Goal: Find specific page/section: Find specific page/section

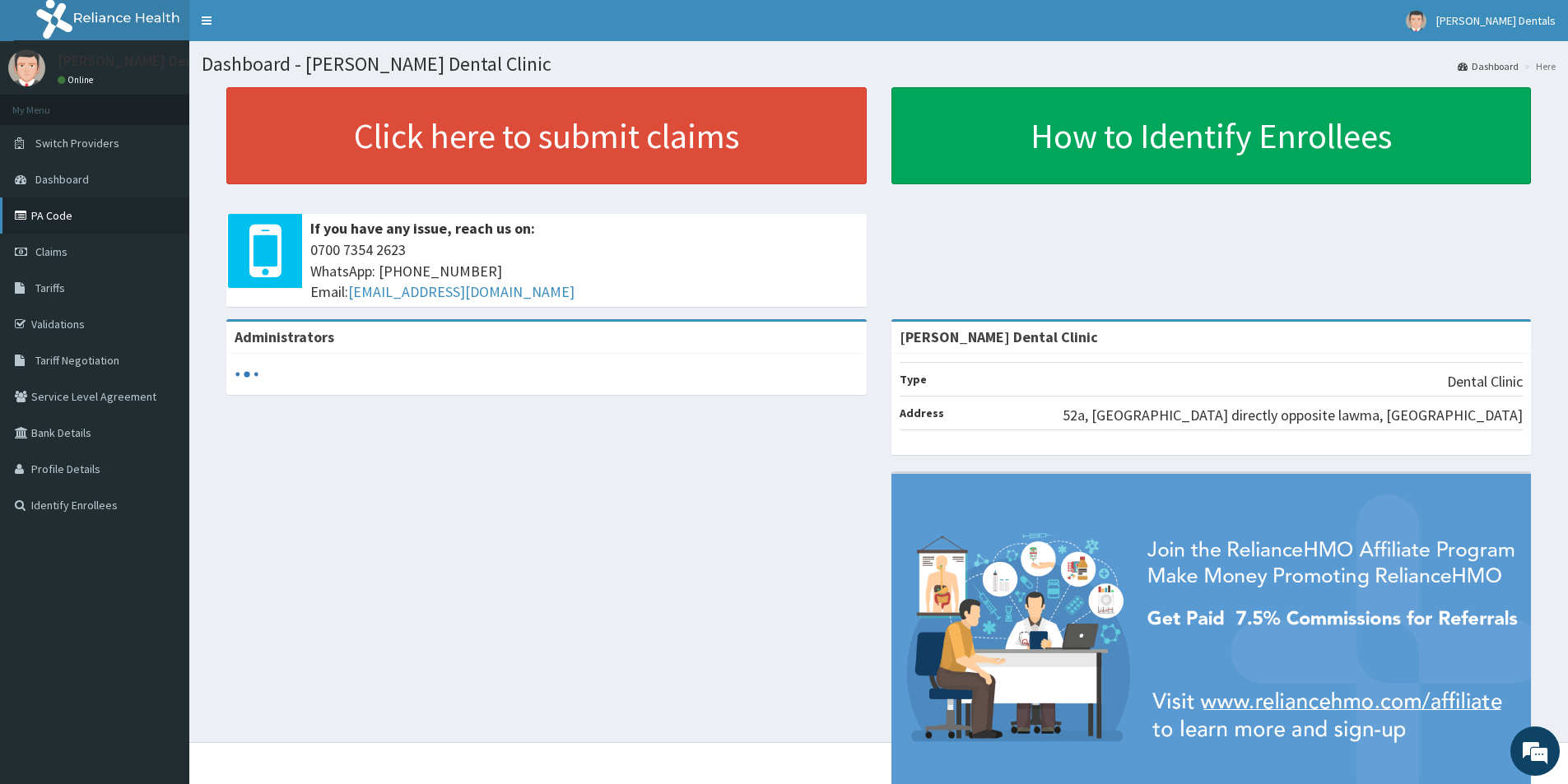
click at [143, 221] on link "PA Code" at bounding box center [95, 215] width 190 height 36
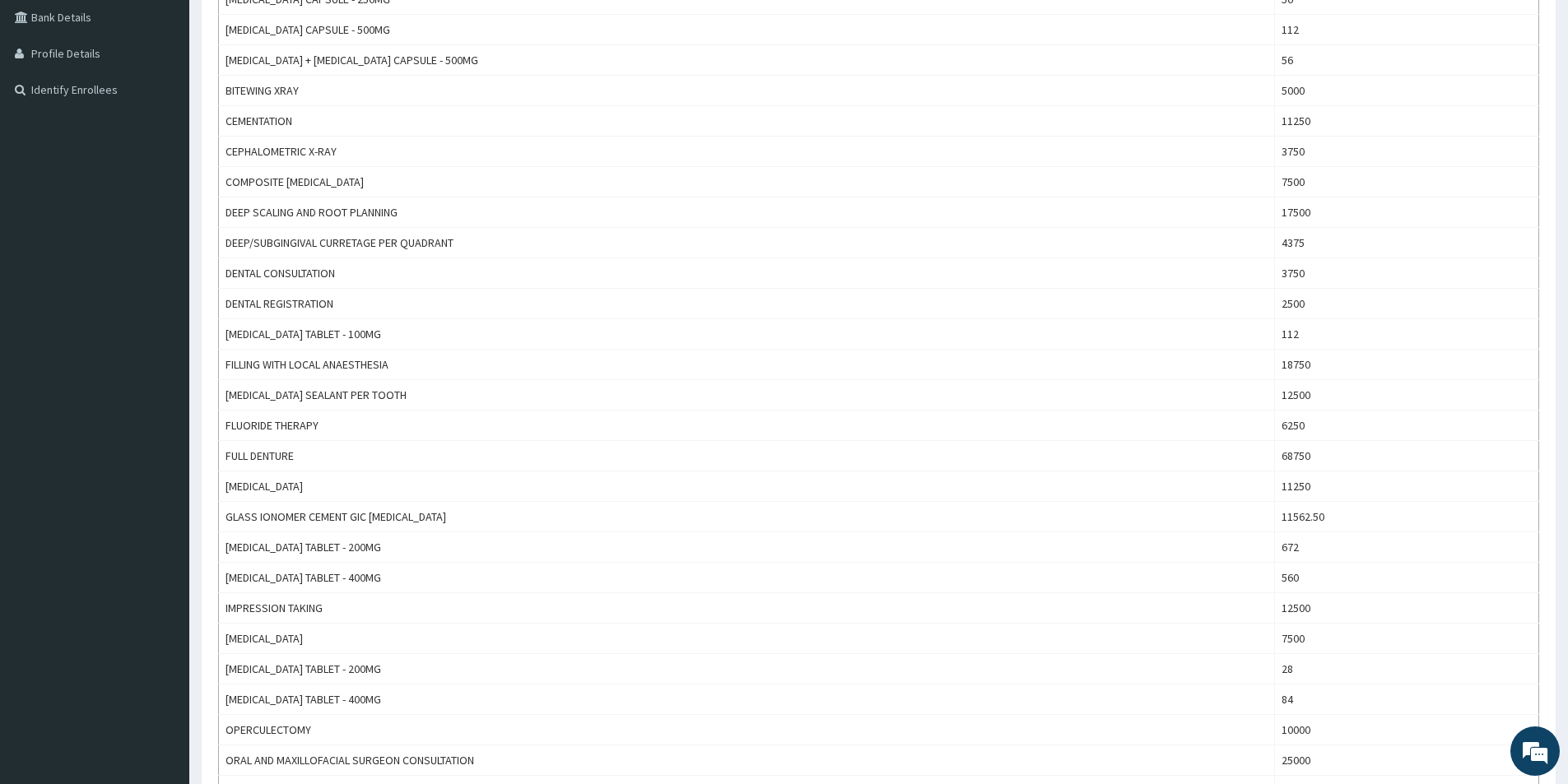
scroll to position [400, 0]
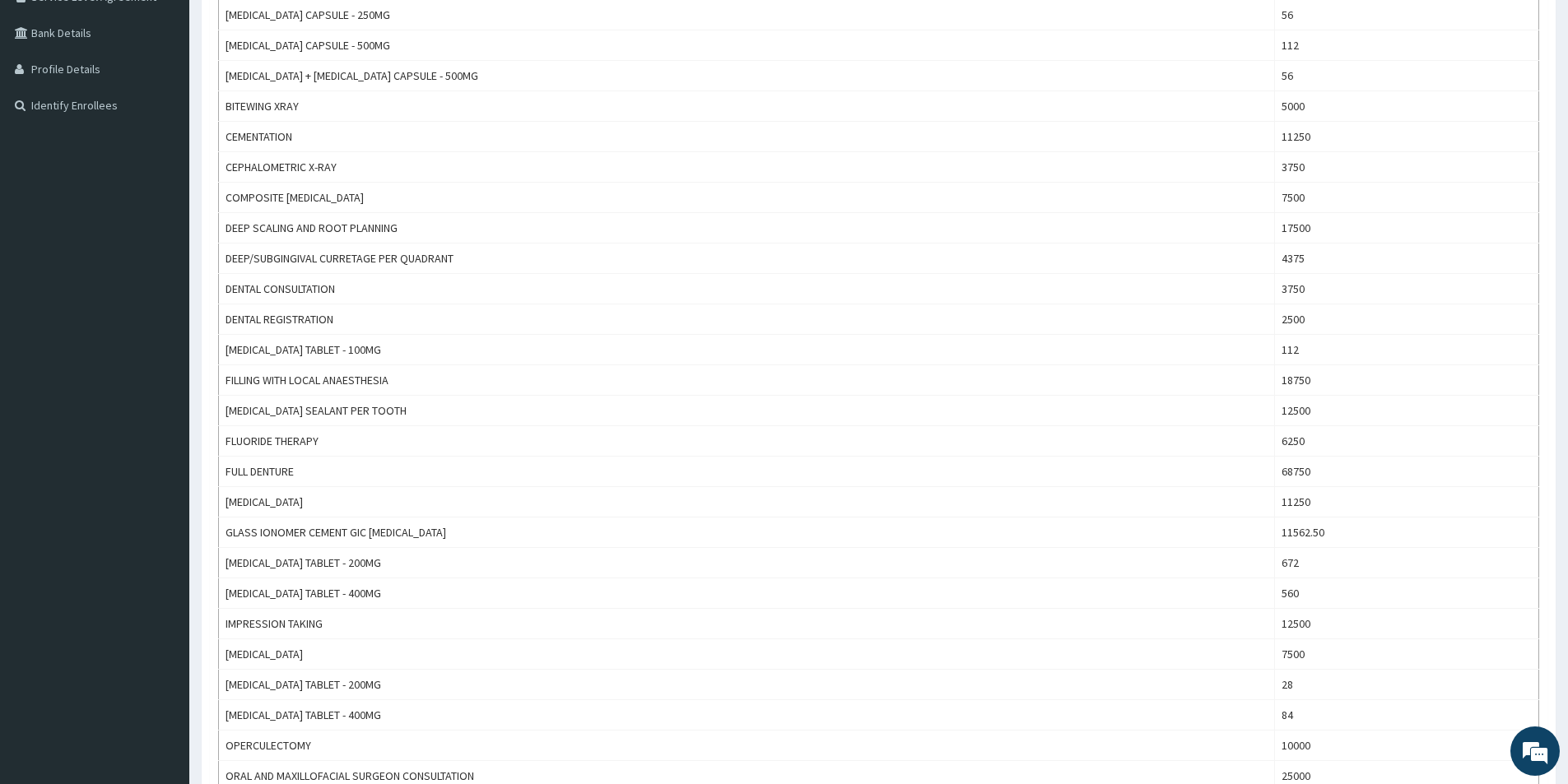
drag, startPoint x: 1573, startPoint y: 292, endPoint x: 1567, endPoint y: 442, distance: 150.1
click at [1567, 442] on html "R EL Toggle navigation [PERSON_NAME] Dentals [PERSON_NAME] Dentals - [EMAIL_ADD…" at bounding box center [784, 607] width 1568 height 2015
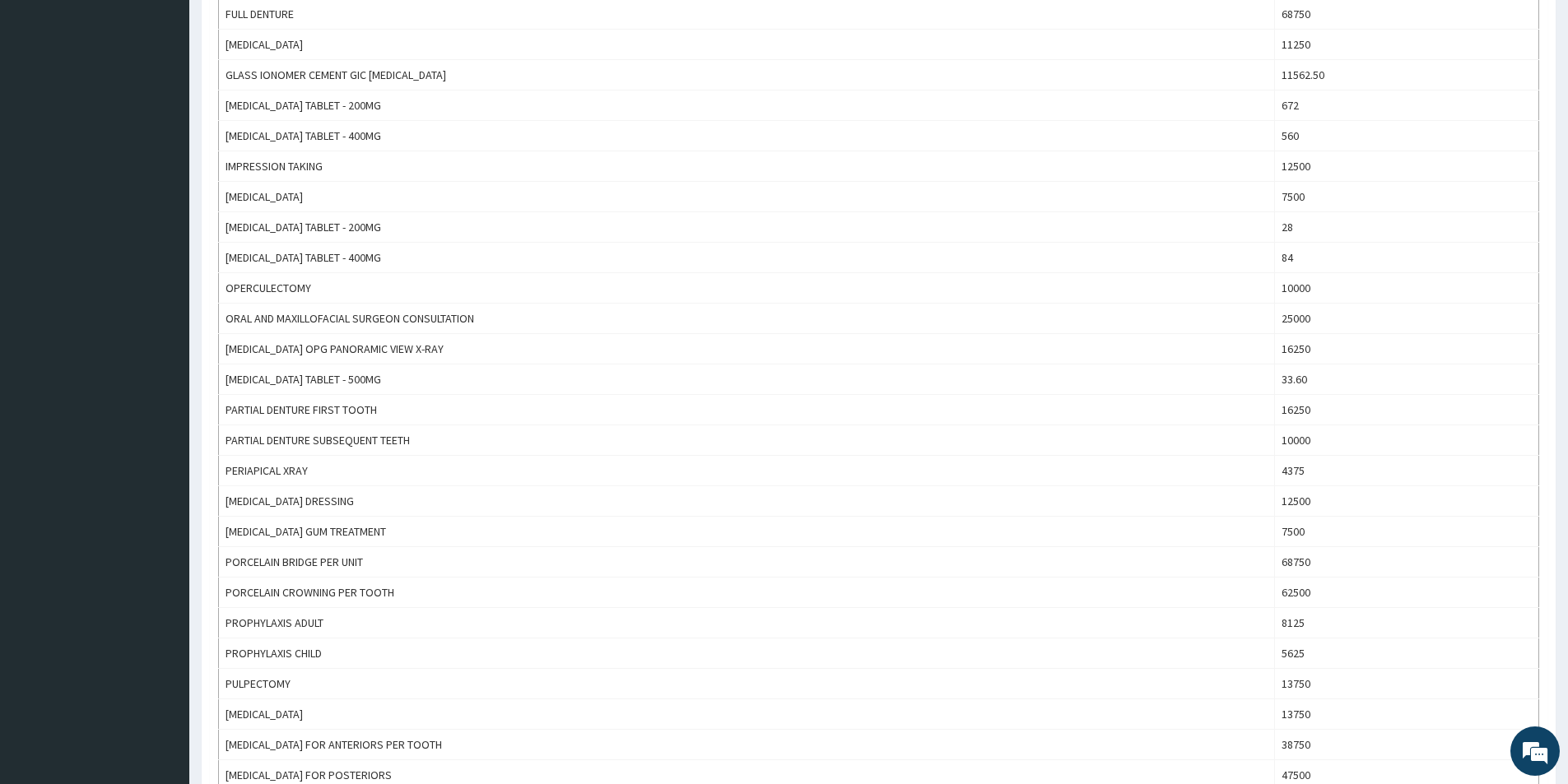
scroll to position [0, 0]
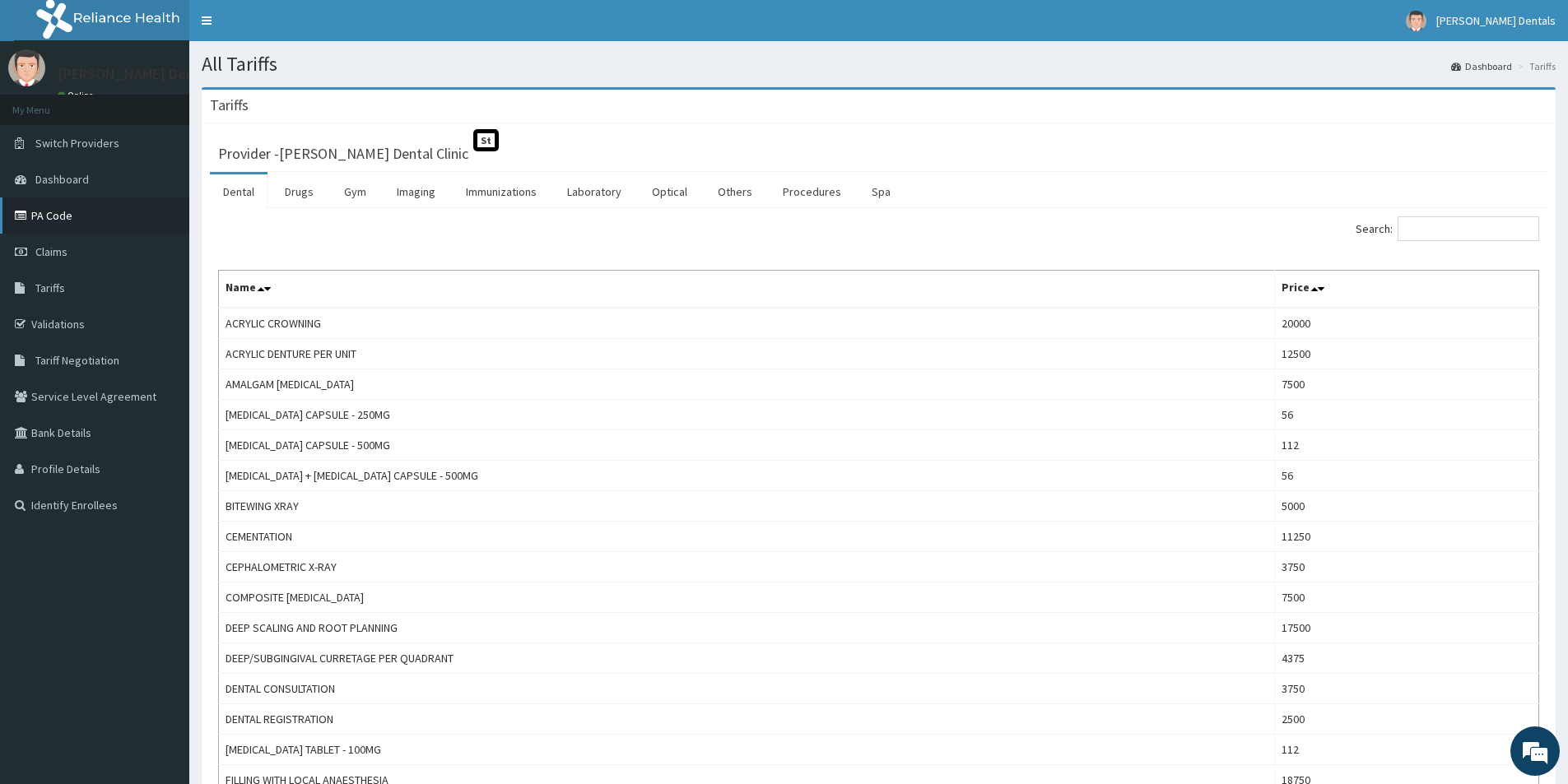
click at [102, 203] on link "PA Code" at bounding box center [95, 215] width 190 height 36
